Goal: Task Accomplishment & Management: Complete application form

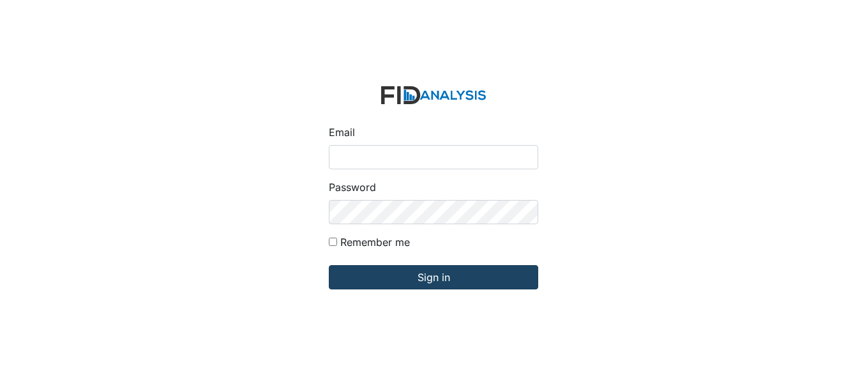
type input "[EMAIL_ADDRESS][DOMAIN_NAME]"
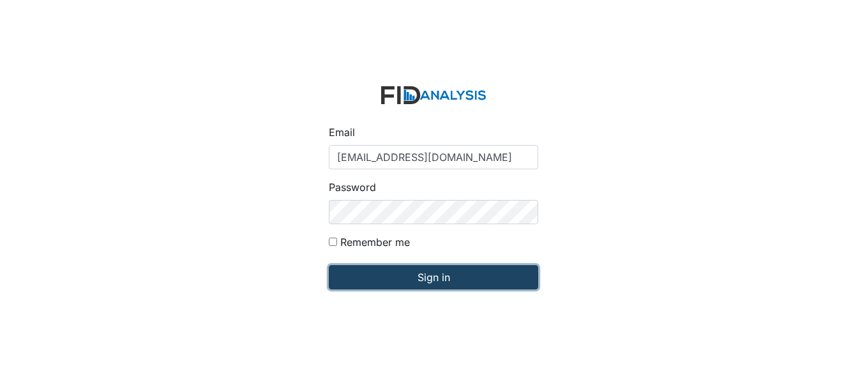
click at [426, 281] on input "Sign in" at bounding box center [433, 277] width 209 height 24
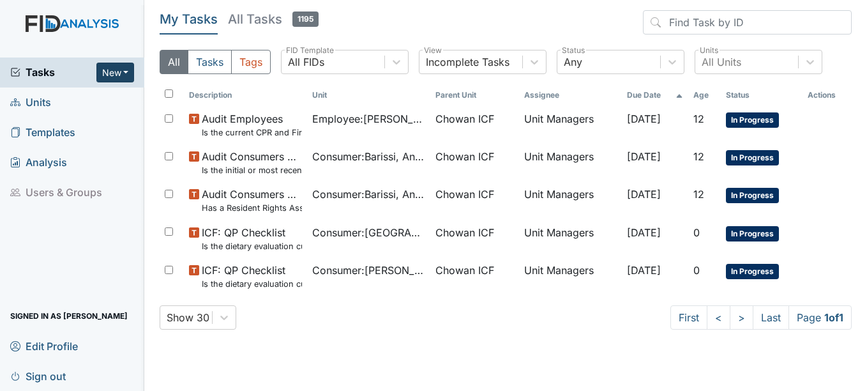
click at [130, 75] on button "New" at bounding box center [115, 73] width 38 height 20
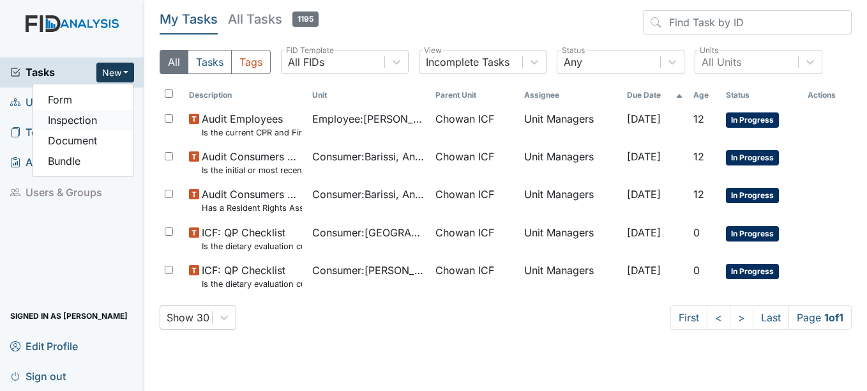
click at [97, 117] on link "Inspection" at bounding box center [83, 120] width 101 height 20
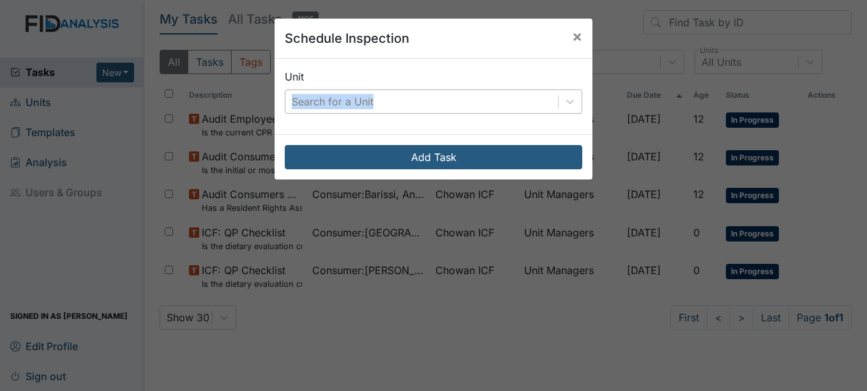
drag, startPoint x: 325, startPoint y: 84, endPoint x: 311, endPoint y: 93, distance: 16.3
click at [311, 93] on div "Unit Search for a Unit" at bounding box center [434, 91] width 298 height 45
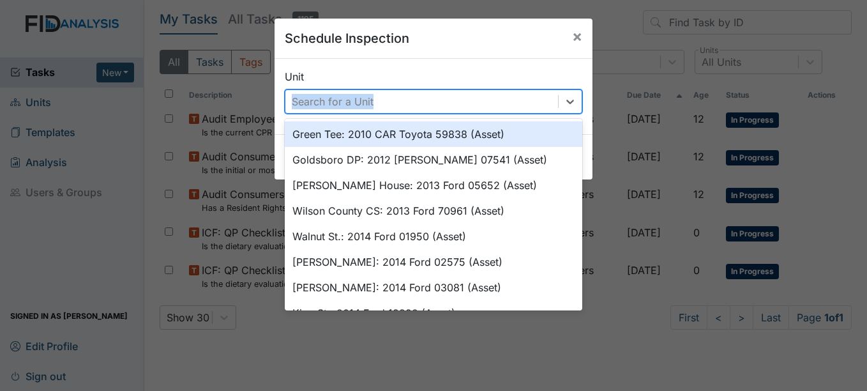
drag, startPoint x: 311, startPoint y: 93, endPoint x: 305, endPoint y: 112, distance: 20.2
click at [307, 107] on div "Search for a Unit" at bounding box center [333, 101] width 82 height 15
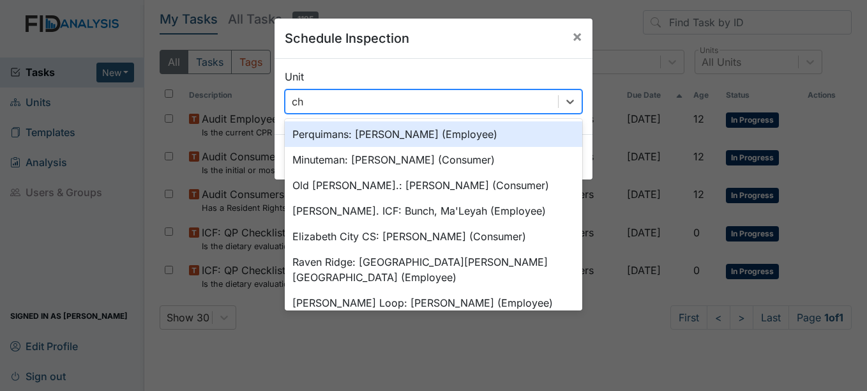
type input "cho"
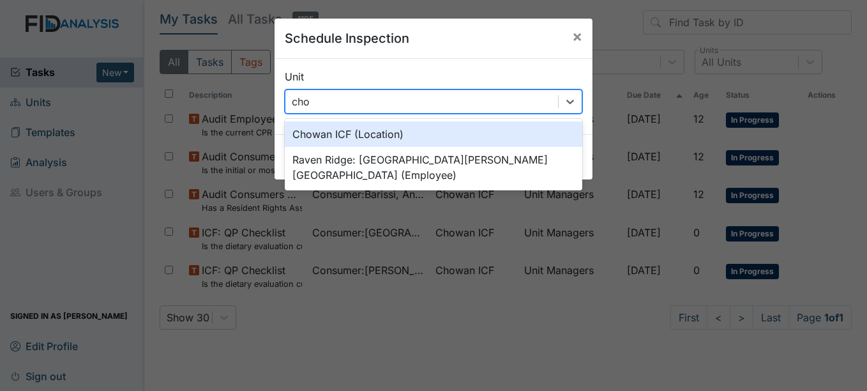
click at [374, 139] on div "Chowan ICF (Location)" at bounding box center [434, 134] width 298 height 26
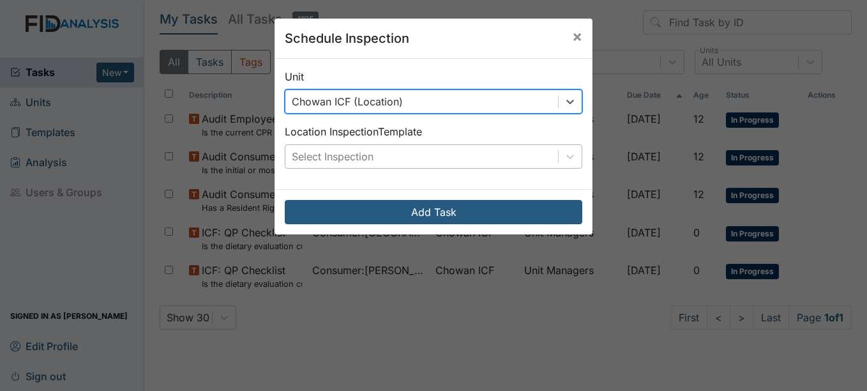
click at [372, 156] on div "Select Inspection" at bounding box center [421, 156] width 273 height 23
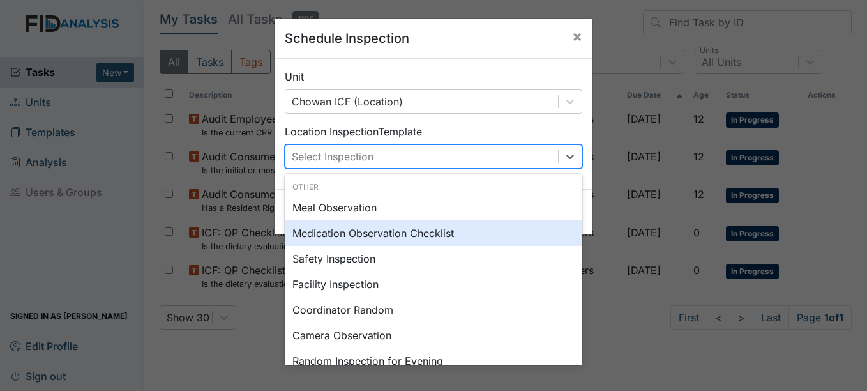
click at [419, 237] on div "Medication Observation Checklist" at bounding box center [434, 233] width 298 height 26
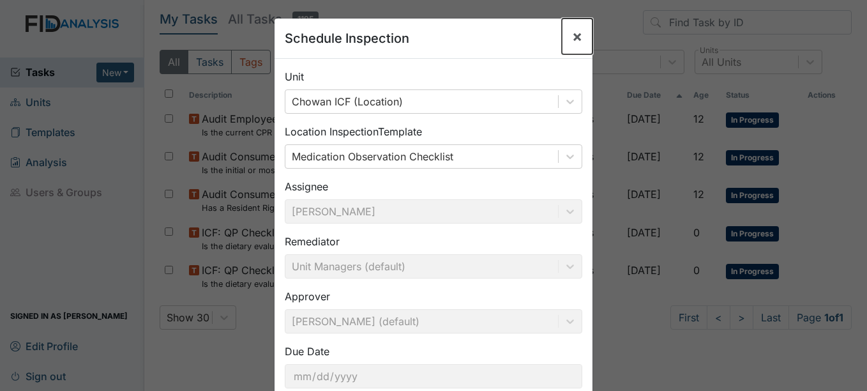
click at [572, 34] on span "×" at bounding box center [577, 36] width 10 height 19
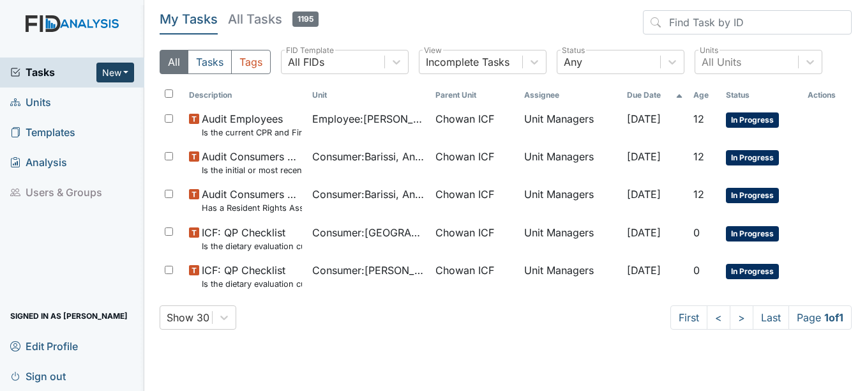
click at [111, 66] on button "New" at bounding box center [115, 73] width 38 height 20
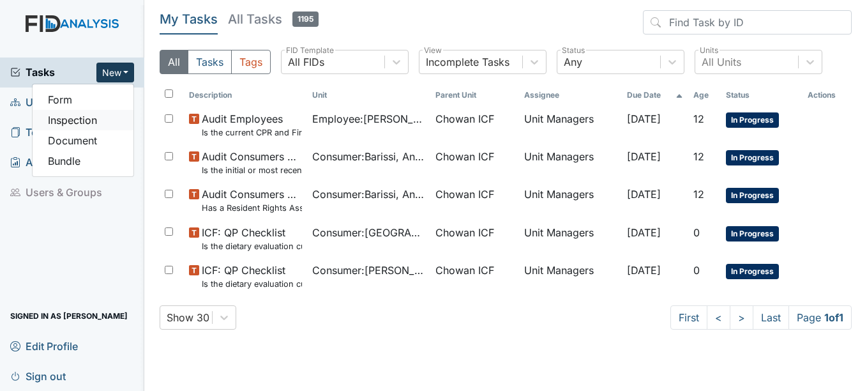
click at [86, 118] on link "Inspection" at bounding box center [83, 120] width 101 height 20
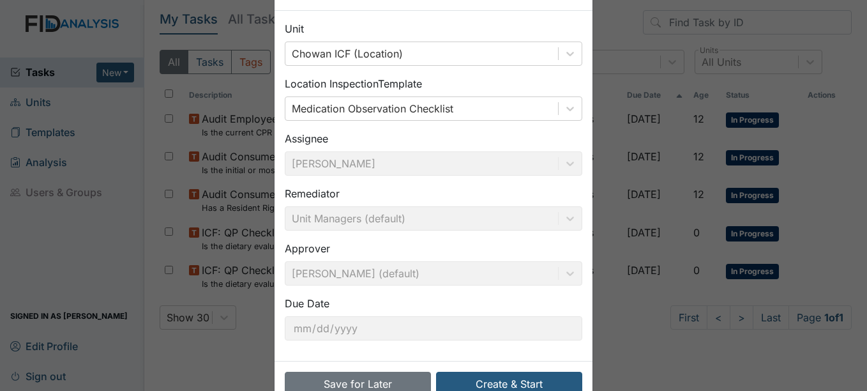
scroll to position [82, 0]
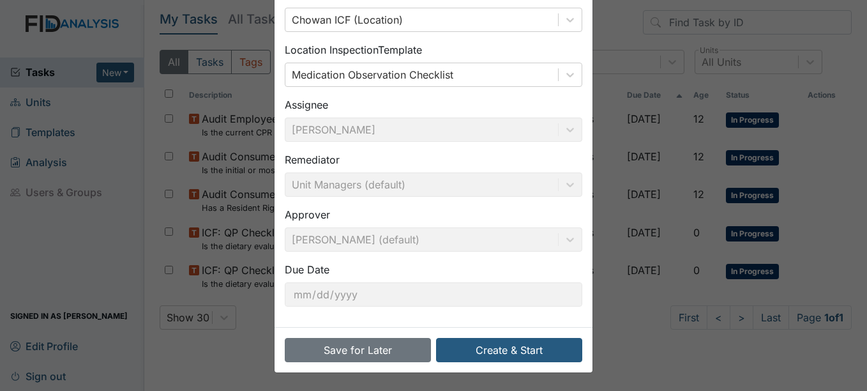
drag, startPoint x: 496, startPoint y: 77, endPoint x: 494, endPoint y: 91, distance: 13.7
click at [496, 79] on div "Medication Observation Checklist" at bounding box center [421, 74] width 273 height 23
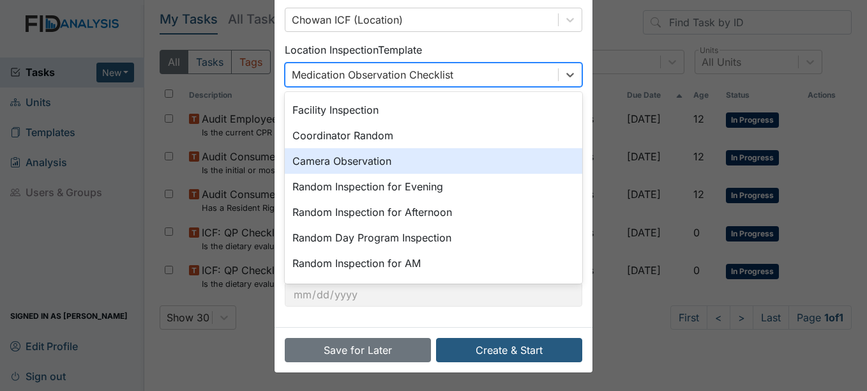
scroll to position [0, 0]
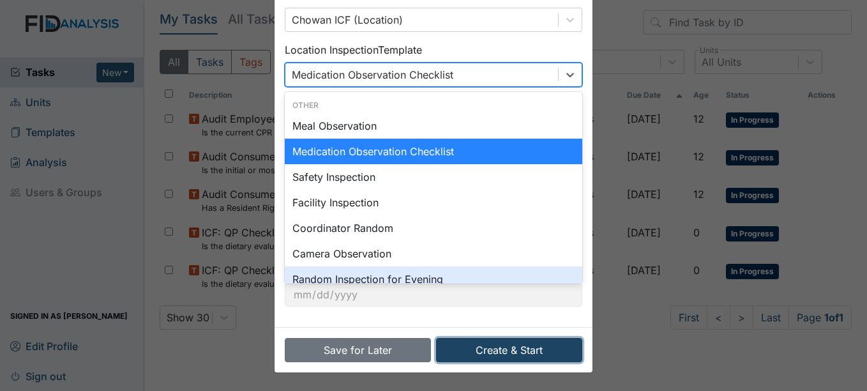
click at [511, 347] on button "Create & Start" at bounding box center [509, 350] width 146 height 24
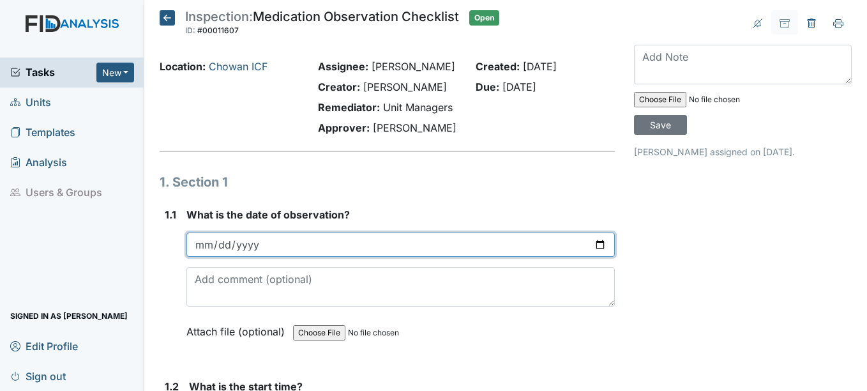
click at [303, 237] on input "date" at bounding box center [400, 244] width 428 height 24
type input "[DATE]"
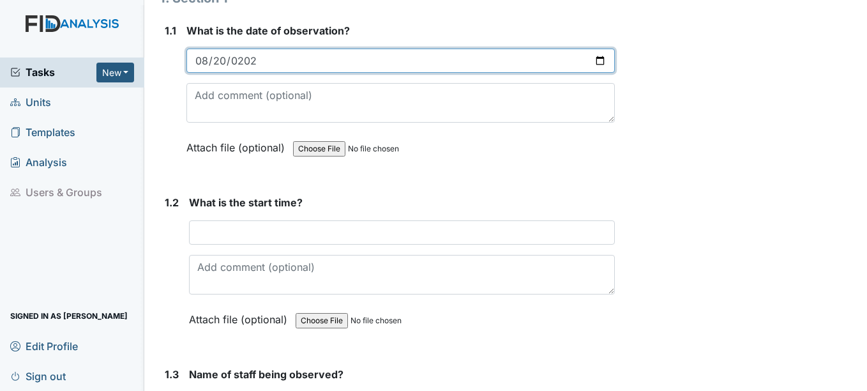
scroll to position [192, 0]
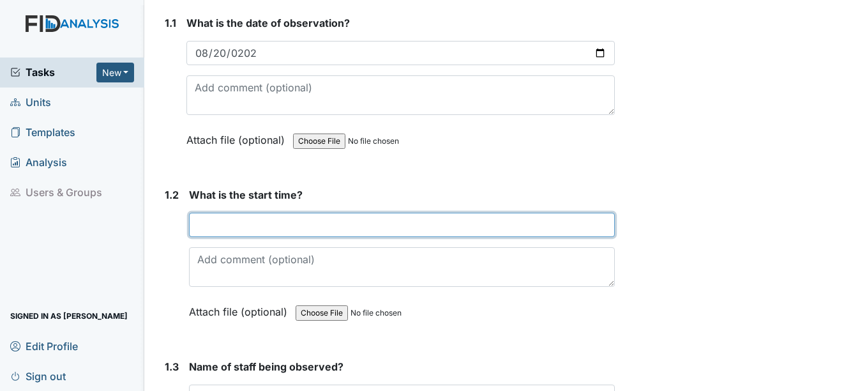
click at [331, 235] on input "text" at bounding box center [401, 225] width 425 height 24
click at [400, 218] on input "text" at bounding box center [401, 225] width 425 height 24
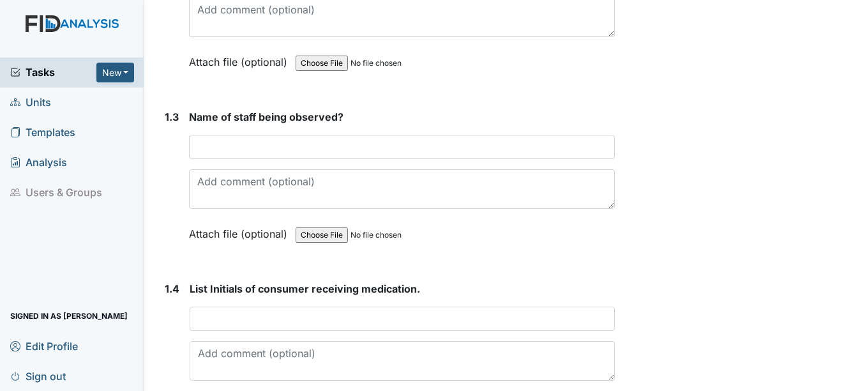
scroll to position [447, 0]
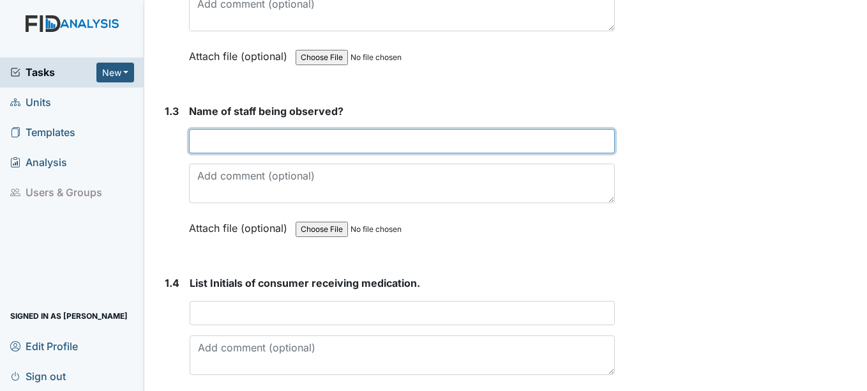
click at [387, 151] on input "text" at bounding box center [401, 141] width 425 height 24
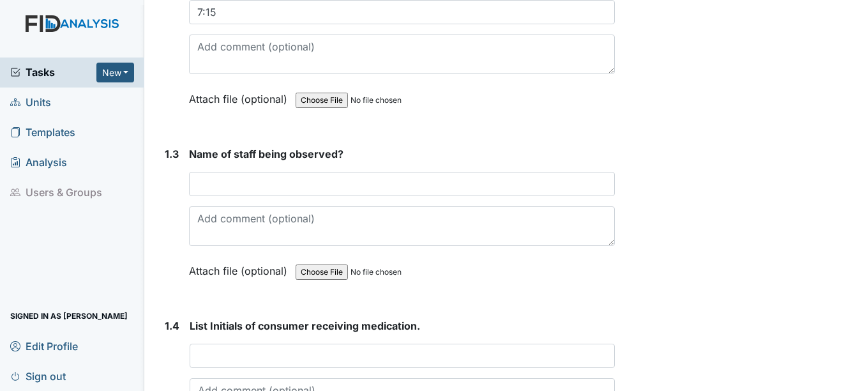
scroll to position [383, 0]
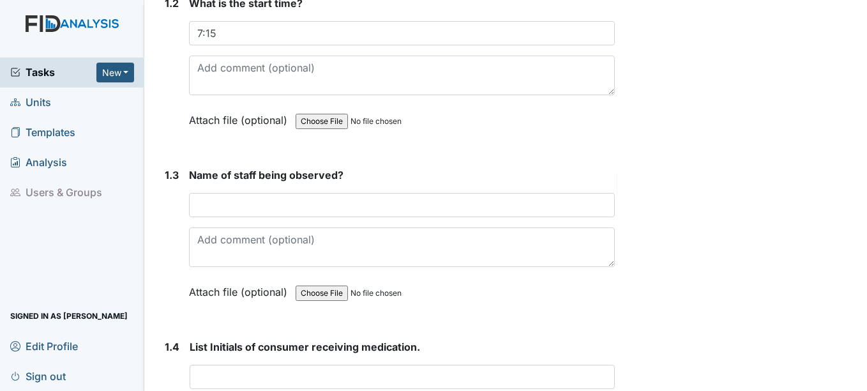
click at [464, 114] on div "Attach file (optional) You can upload .pdf, .txt, .jpg, .jpeg, .png, .csv, .xls…" at bounding box center [401, 120] width 425 height 31
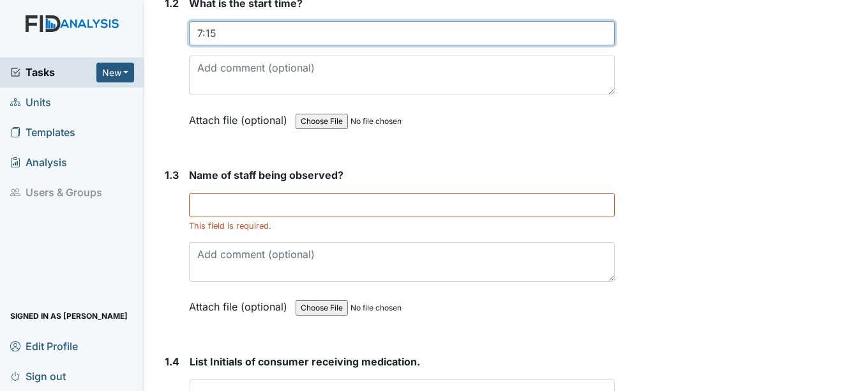
click at [250, 30] on input "7:15" at bounding box center [401, 33] width 425 height 24
type input "7:30"
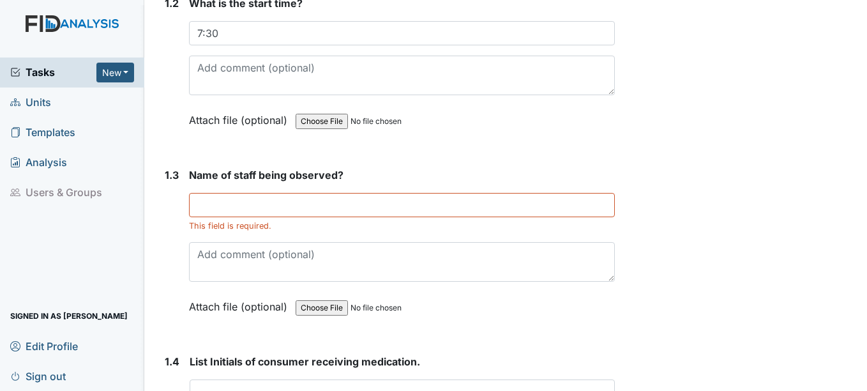
click at [226, 218] on div "This field is required." at bounding box center [401, 212] width 425 height 39
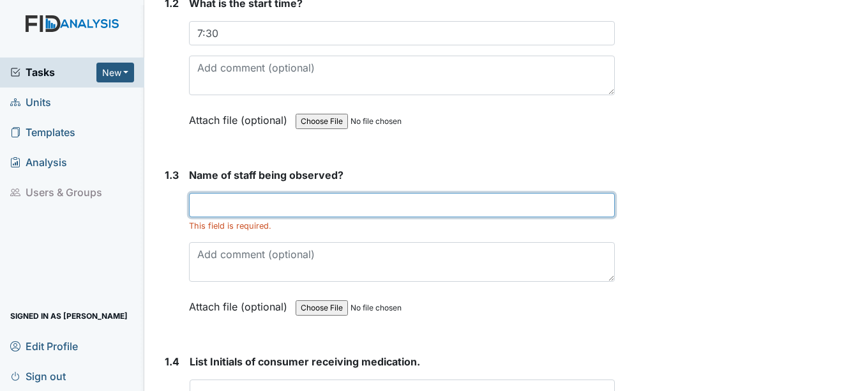
click at [228, 212] on input "text" at bounding box center [401, 205] width 425 height 24
click at [339, 208] on input "[PERSON_NAME]" at bounding box center [401, 205] width 425 height 24
click at [286, 201] on input "[PERSON_NAME]" at bounding box center [401, 205] width 425 height 24
click at [325, 204] on input "[PERSON_NAME]" at bounding box center [401, 205] width 425 height 24
type input "[PERSON_NAME]"
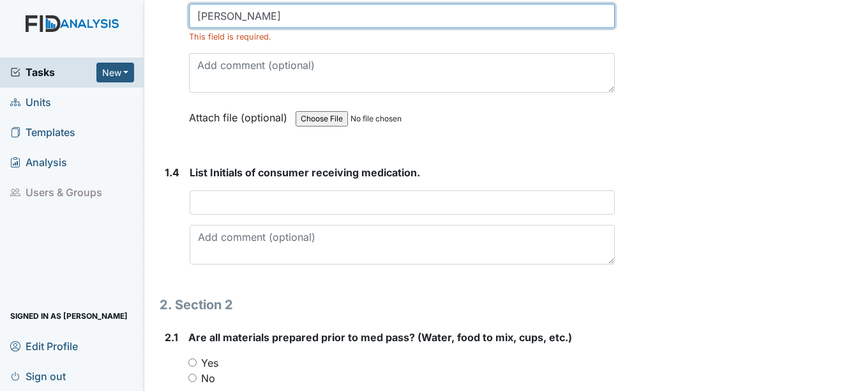
scroll to position [639, 0]
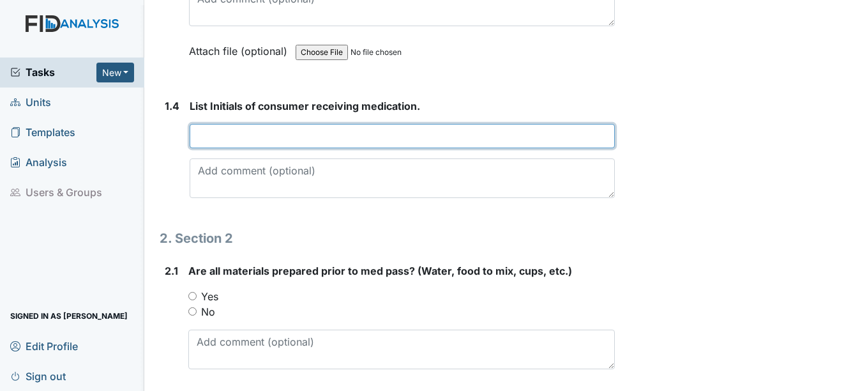
click at [370, 137] on input "text" at bounding box center [402, 136] width 425 height 24
type input "Tw"
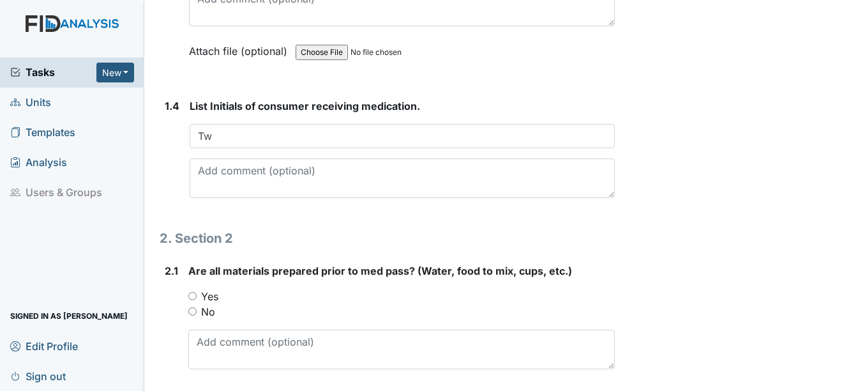
drag, startPoint x: 428, startPoint y: 236, endPoint x: 423, endPoint y: 229, distance: 8.7
click at [426, 234] on h1 "2. Section 2" at bounding box center [387, 238] width 455 height 19
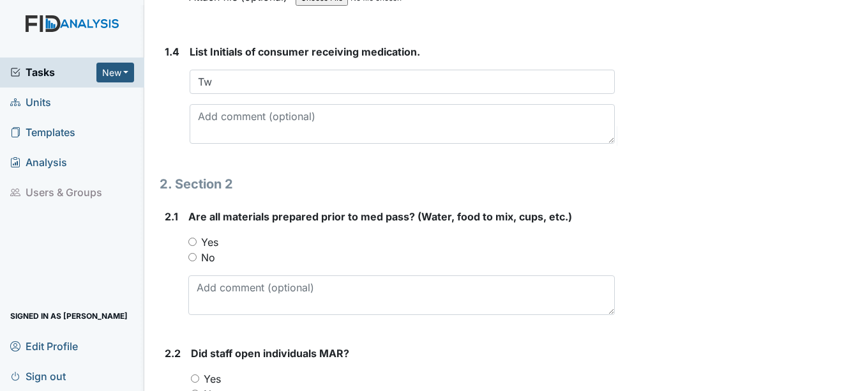
scroll to position [830, 0]
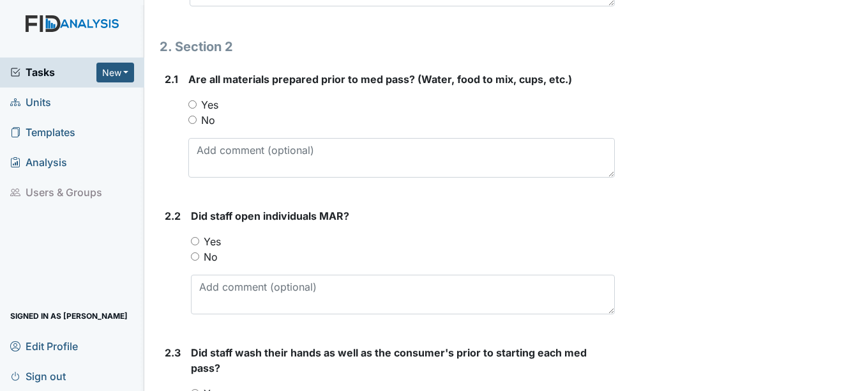
click at [193, 98] on div "Yes" at bounding box center [401, 104] width 426 height 15
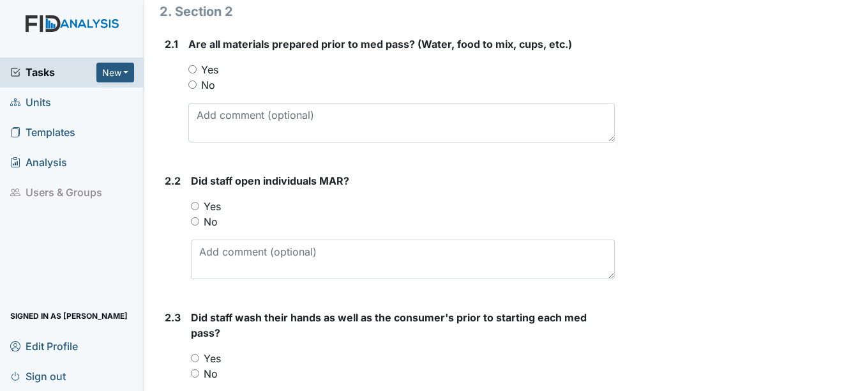
scroll to position [894, 0]
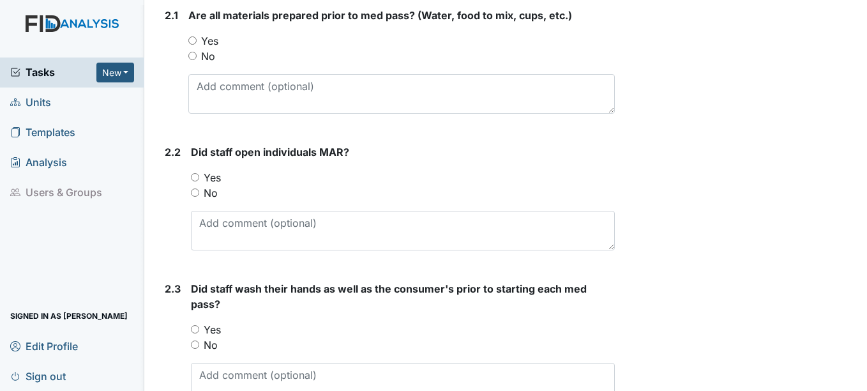
click at [213, 43] on label "Yes" at bounding box center [209, 40] width 17 height 15
click at [197, 43] on input "Yes" at bounding box center [192, 40] width 8 height 8
radio input "true"
click at [213, 174] on label "Yes" at bounding box center [212, 177] width 17 height 15
click at [199, 174] on input "Yes" at bounding box center [195, 177] width 8 height 8
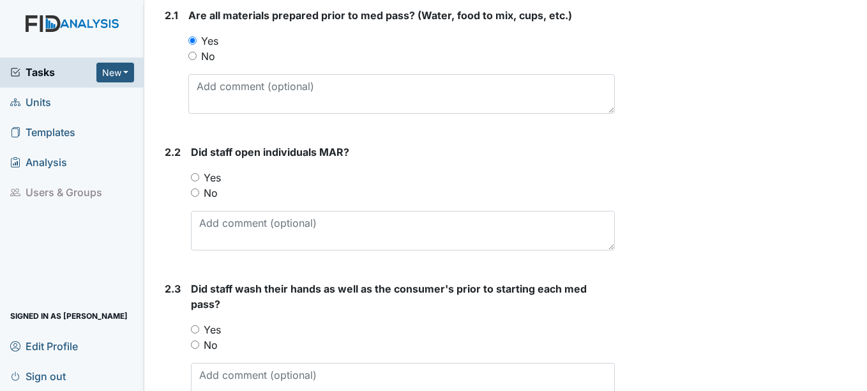
radio input "true"
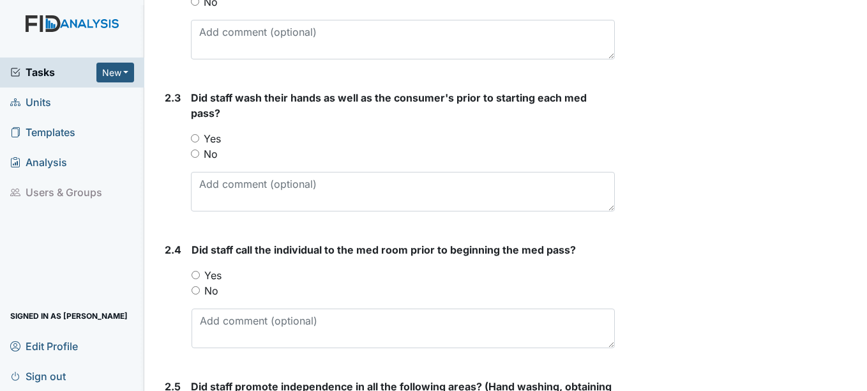
scroll to position [1086, 0]
click at [217, 134] on label "Yes" at bounding box center [212, 137] width 17 height 15
click at [199, 134] on input "Yes" at bounding box center [195, 137] width 8 height 8
radio input "true"
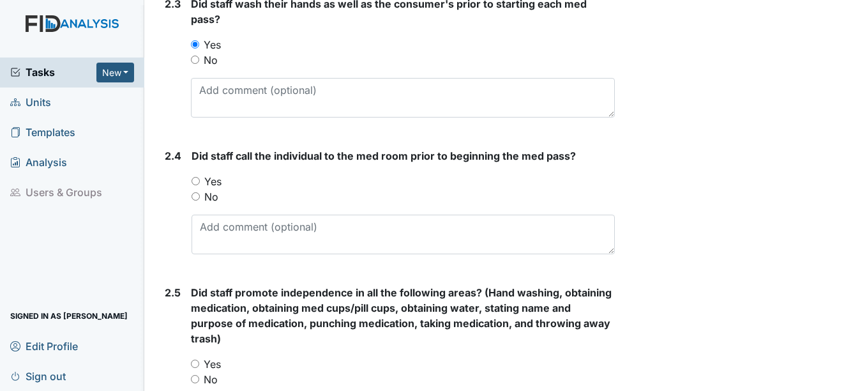
scroll to position [1213, 0]
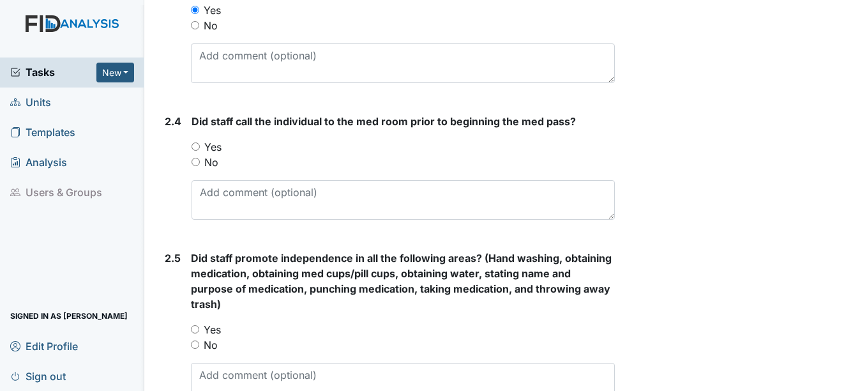
click at [216, 148] on label "Yes" at bounding box center [212, 146] width 17 height 15
click at [200, 148] on input "Yes" at bounding box center [196, 146] width 8 height 8
radio input "true"
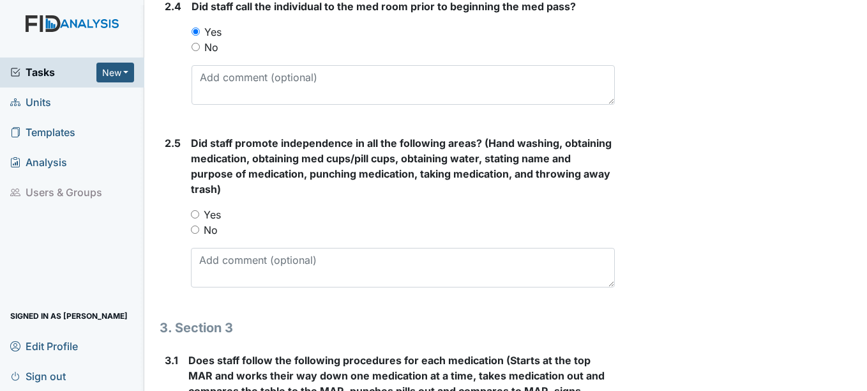
scroll to position [1405, 0]
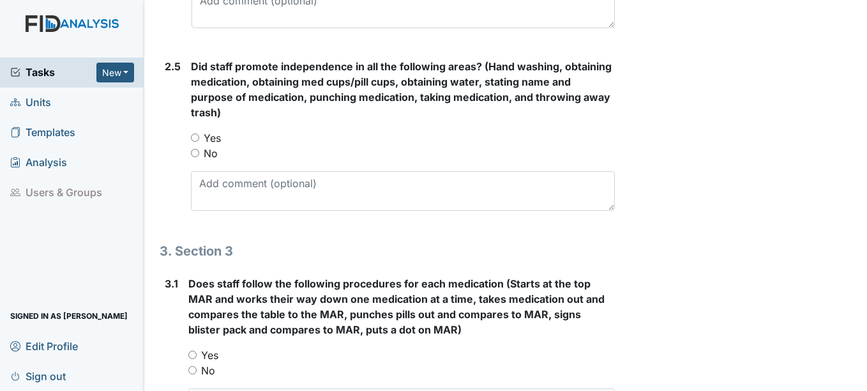
click at [210, 135] on label "Yes" at bounding box center [212, 137] width 17 height 15
click at [199, 135] on input "Yes" at bounding box center [195, 137] width 8 height 8
radio input "true"
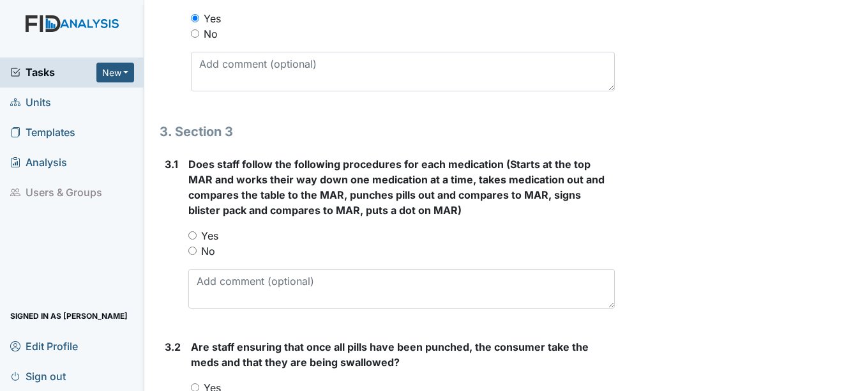
scroll to position [1533, 0]
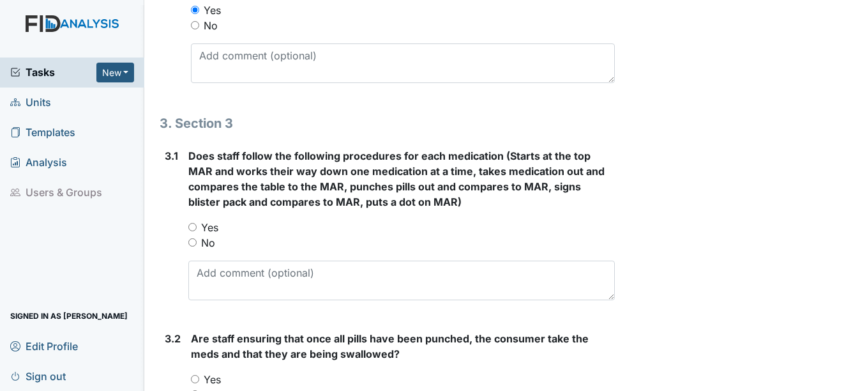
click at [216, 236] on div "No" at bounding box center [401, 242] width 426 height 15
click at [216, 222] on label "Yes" at bounding box center [209, 227] width 17 height 15
click at [197, 223] on input "Yes" at bounding box center [192, 227] width 8 height 8
radio input "true"
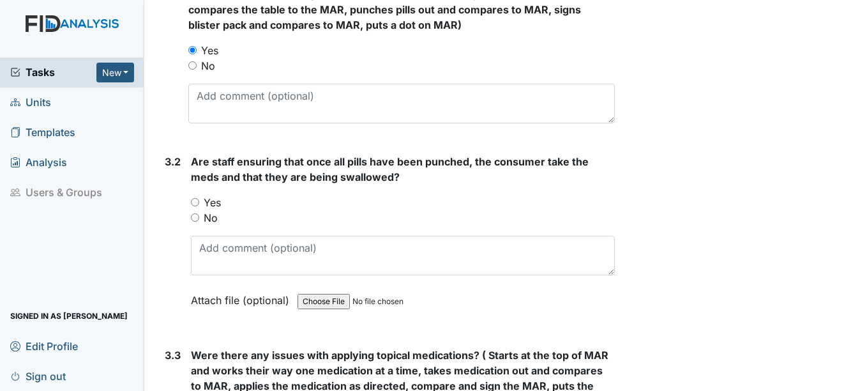
scroll to position [1788, 0]
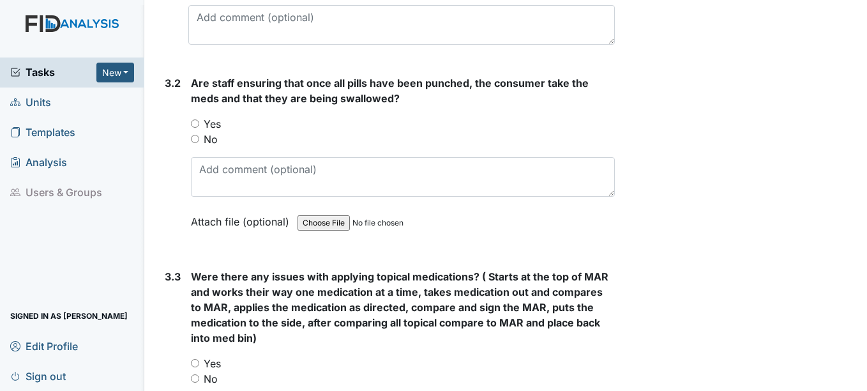
click at [219, 122] on label "Yes" at bounding box center [212, 123] width 17 height 15
click at [199, 122] on input "Yes" at bounding box center [195, 123] width 8 height 8
radio input "true"
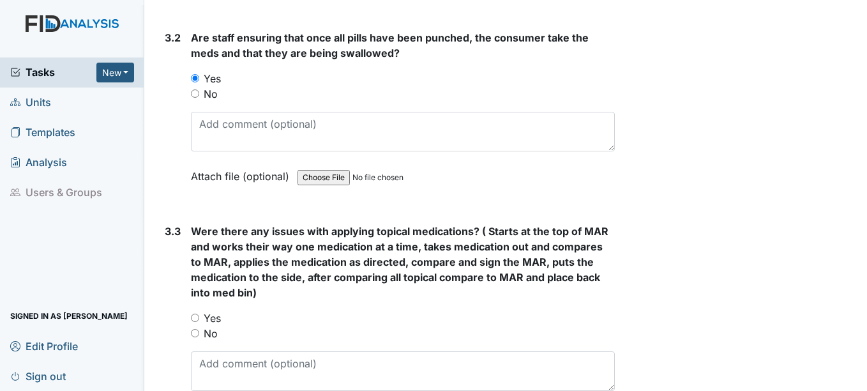
scroll to position [1916, 0]
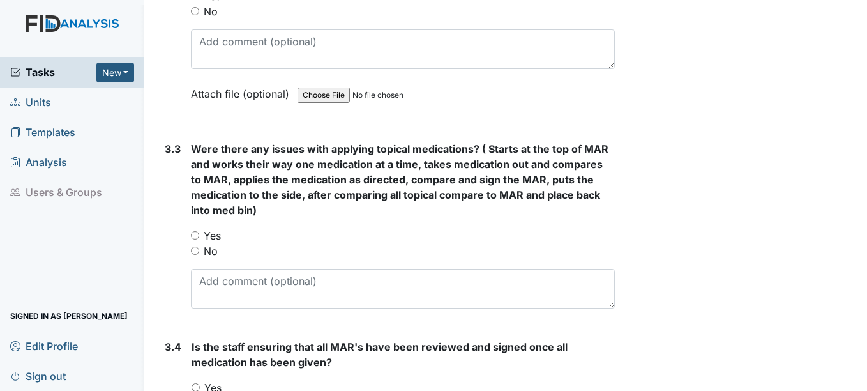
click at [207, 234] on label "Yes" at bounding box center [212, 235] width 17 height 15
click at [199, 234] on input "Yes" at bounding box center [195, 235] width 8 height 8
radio input "true"
click at [209, 235] on label "Yes" at bounding box center [212, 235] width 17 height 15
click at [199, 235] on input "Yes" at bounding box center [195, 235] width 8 height 8
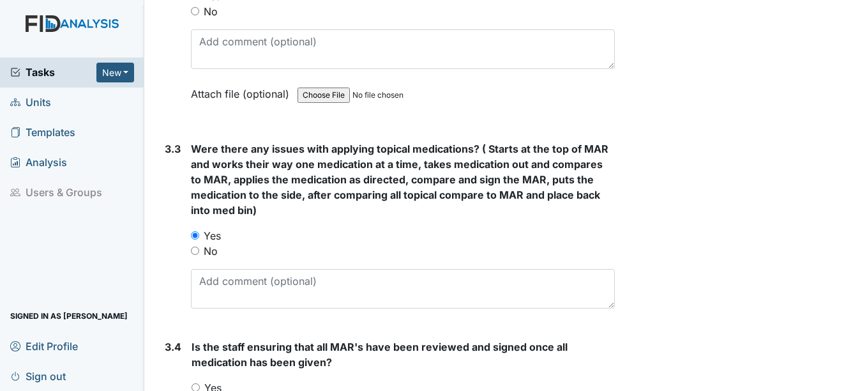
click at [206, 253] on label "No" at bounding box center [211, 250] width 14 height 15
click at [199, 253] on input "No" at bounding box center [195, 250] width 8 height 8
radio input "true"
click at [218, 236] on label "Yes" at bounding box center [212, 235] width 17 height 15
click at [199, 236] on input "Yes" at bounding box center [195, 235] width 8 height 8
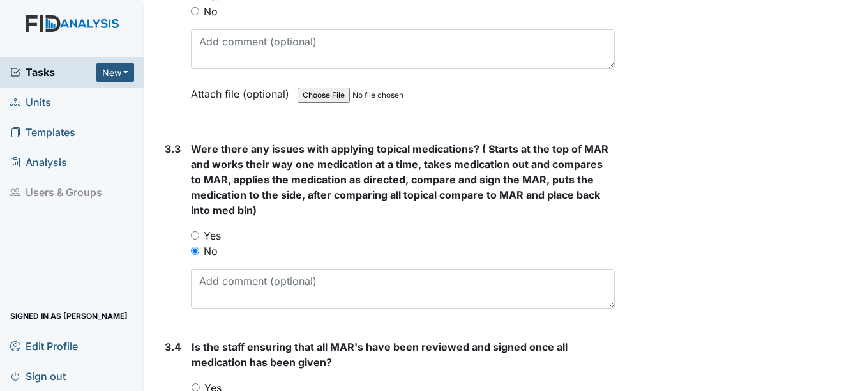
radio input "true"
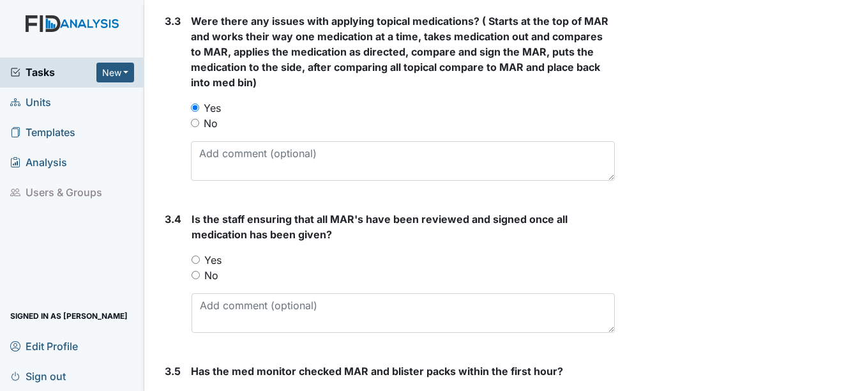
scroll to position [2107, 0]
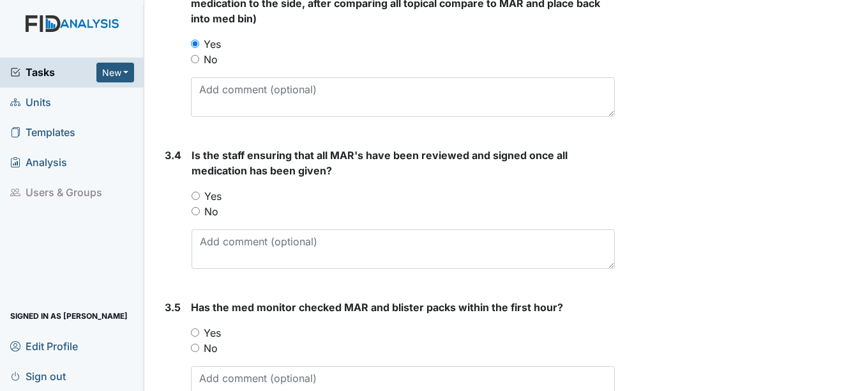
click at [222, 199] on label "Yes" at bounding box center [212, 195] width 17 height 15
click at [200, 199] on input "Yes" at bounding box center [196, 196] width 8 height 8
radio input "true"
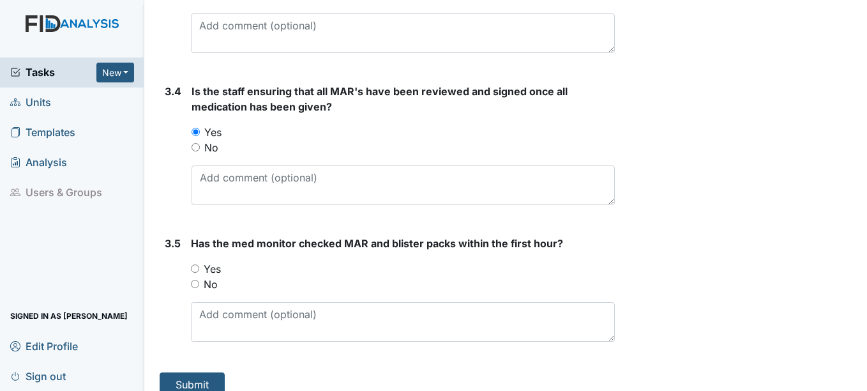
scroll to position [2187, 0]
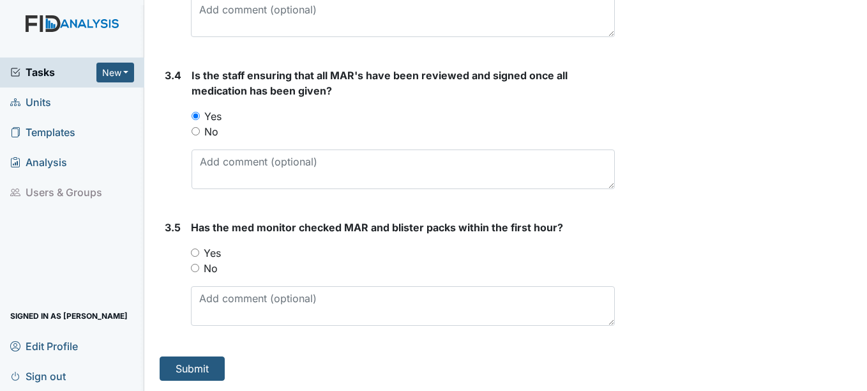
click at [220, 252] on label "Yes" at bounding box center [212, 252] width 17 height 15
click at [199, 252] on input "Yes" at bounding box center [195, 252] width 8 height 8
radio input "true"
click at [218, 366] on button "Submit" at bounding box center [192, 368] width 65 height 24
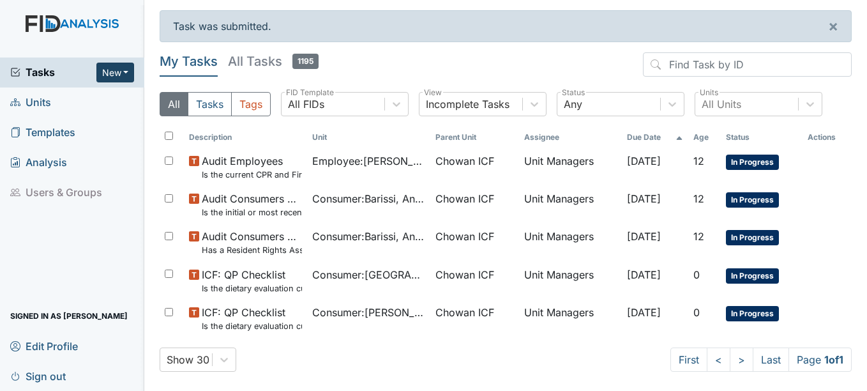
click at [124, 72] on button "New" at bounding box center [115, 73] width 38 height 20
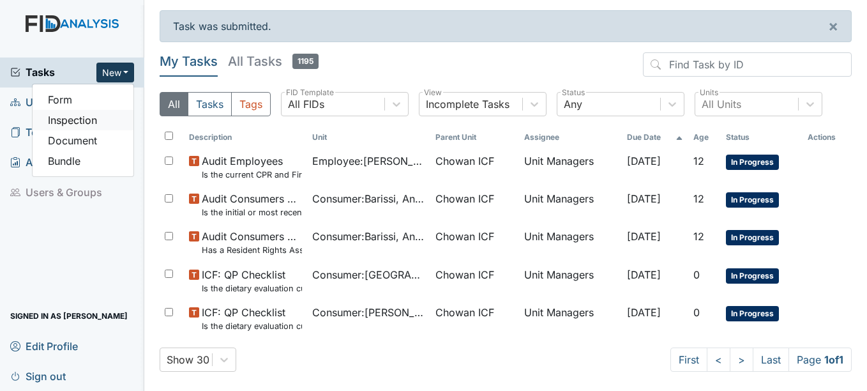
click at [116, 113] on link "Inspection" at bounding box center [83, 120] width 101 height 20
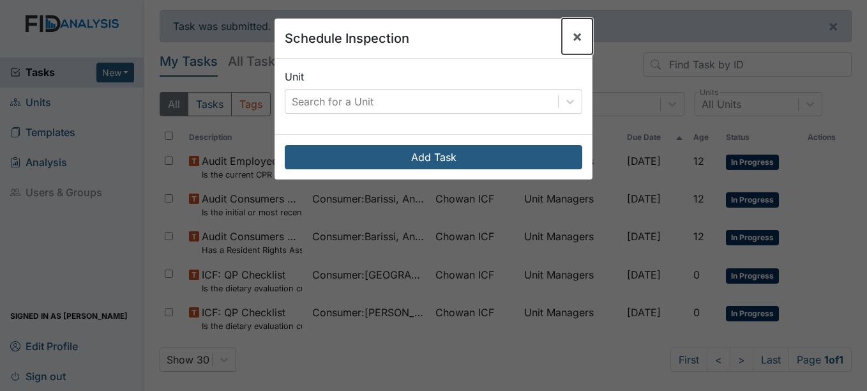
click at [572, 38] on span "×" at bounding box center [577, 36] width 10 height 19
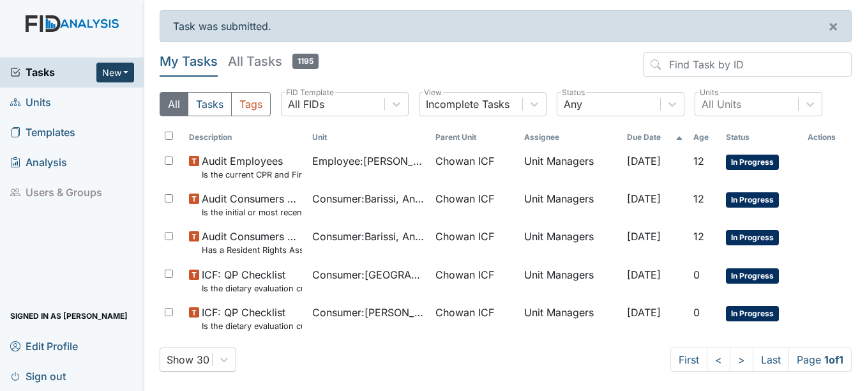
click at [131, 70] on button "New" at bounding box center [115, 73] width 38 height 20
